Goal: Task Accomplishment & Management: Use online tool/utility

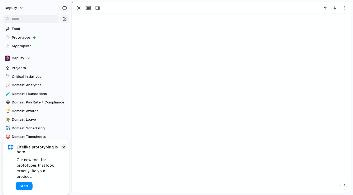
click at [63, 150] on button "×" at bounding box center [63, 147] width 6 height 6
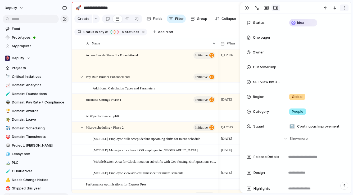
scroll to position [11, 0]
